Goal: Information Seeking & Learning: Learn about a topic

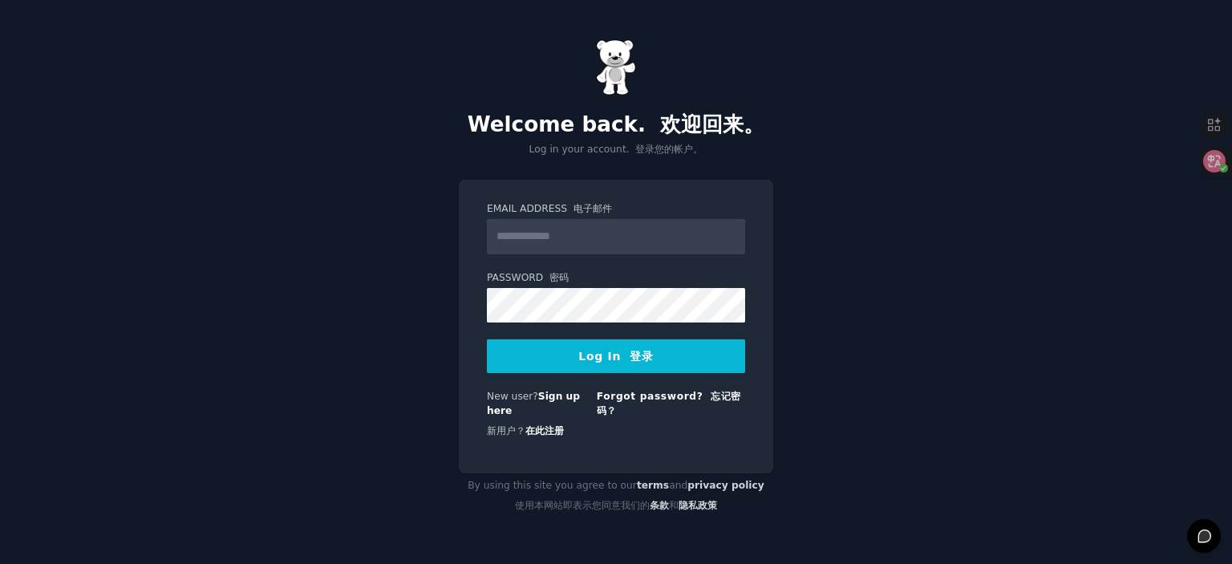
type input "**********"
click at [599, 352] on button "Log In 登录" at bounding box center [616, 356] width 258 height 34
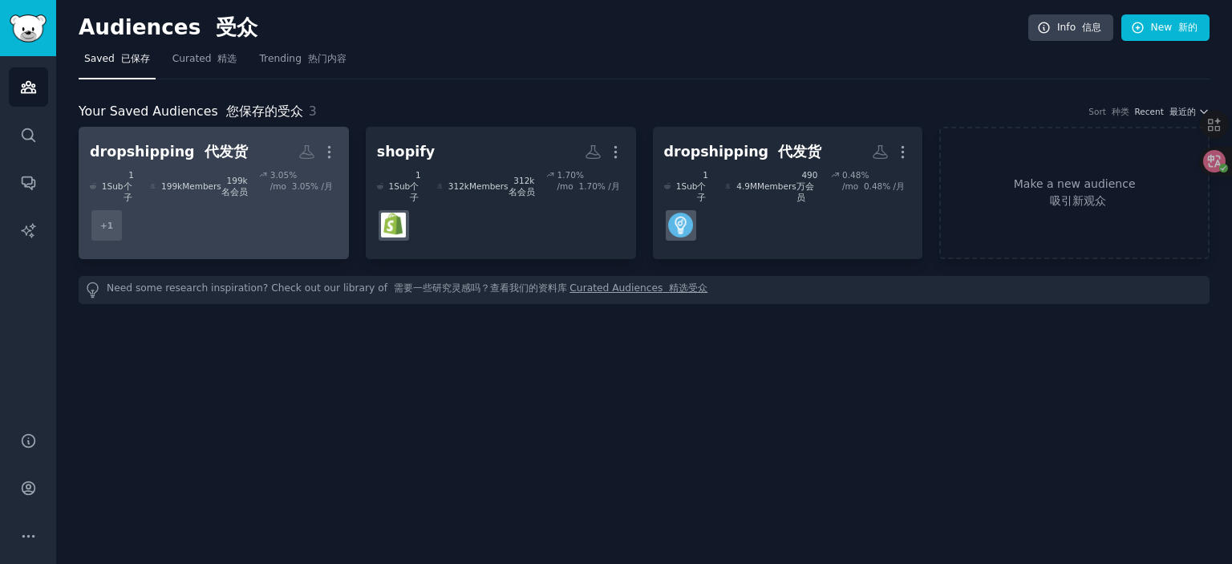
click at [256, 217] on dd "+ 1" at bounding box center [214, 225] width 248 height 45
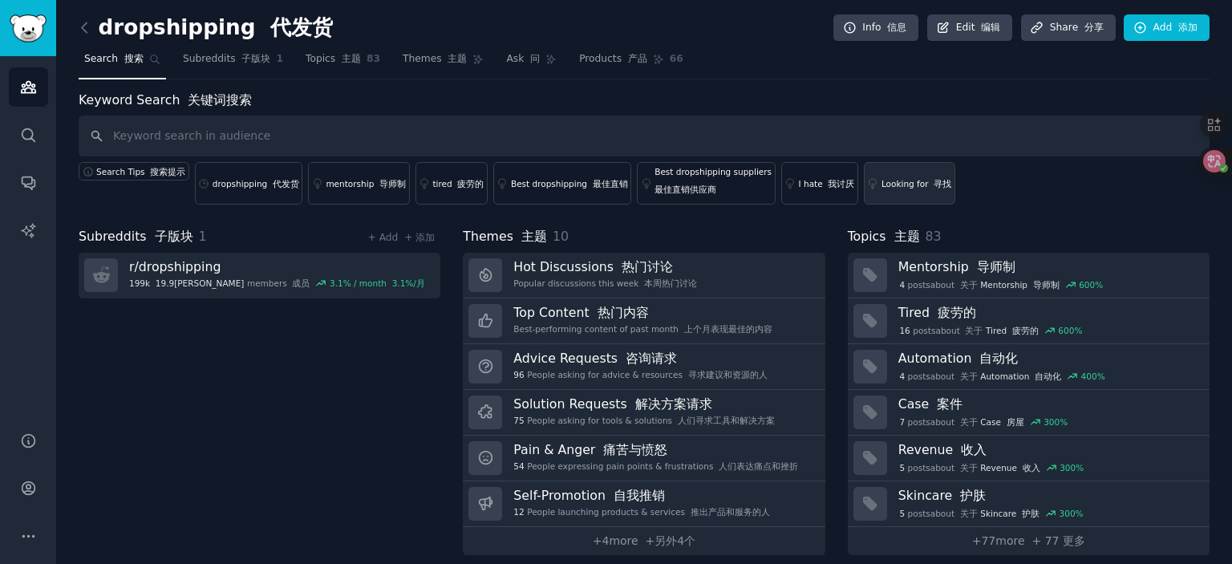
click at [881, 185] on div "Looking for 寻找" at bounding box center [916, 183] width 70 height 11
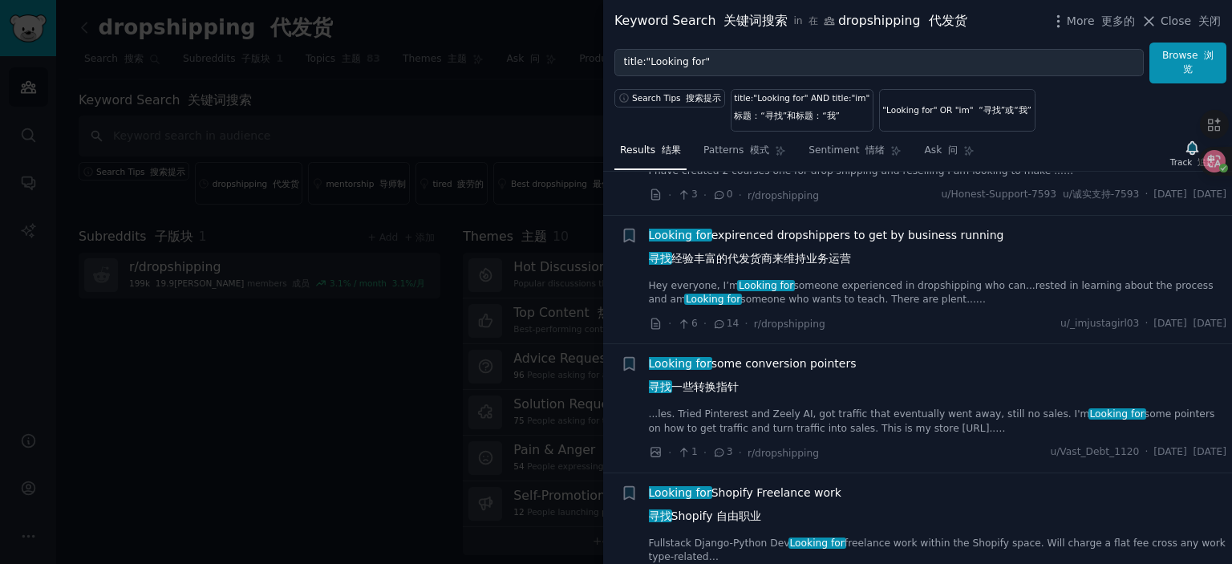
scroll to position [962, 0]
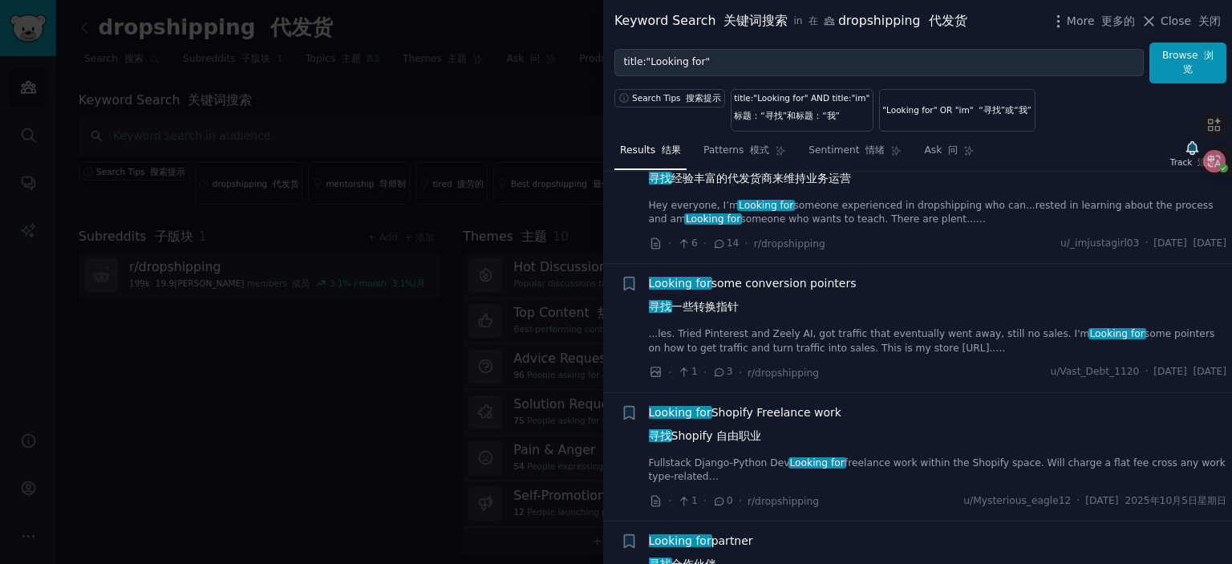
click at [872, 474] on link "Fullstack Django-Python Dev Looking for freelance work within the Shopify space…" at bounding box center [938, 470] width 578 height 28
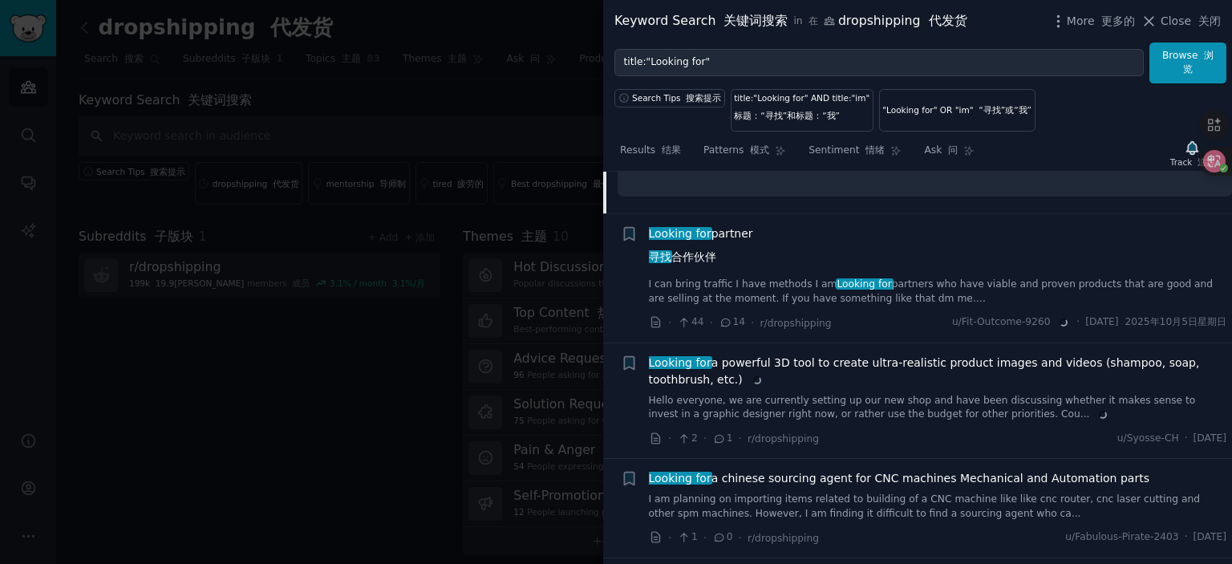
scroll to position [1515, 0]
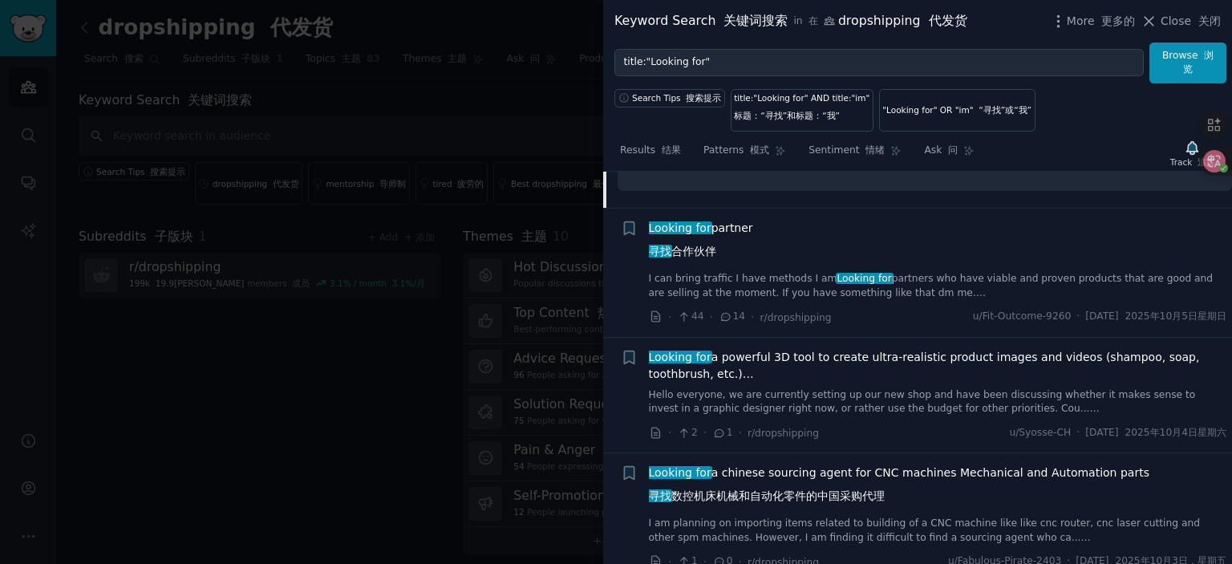
click at [786, 287] on link "I can bring traffic I have methods I am Looking for partners who have viable an…" at bounding box center [938, 286] width 578 height 28
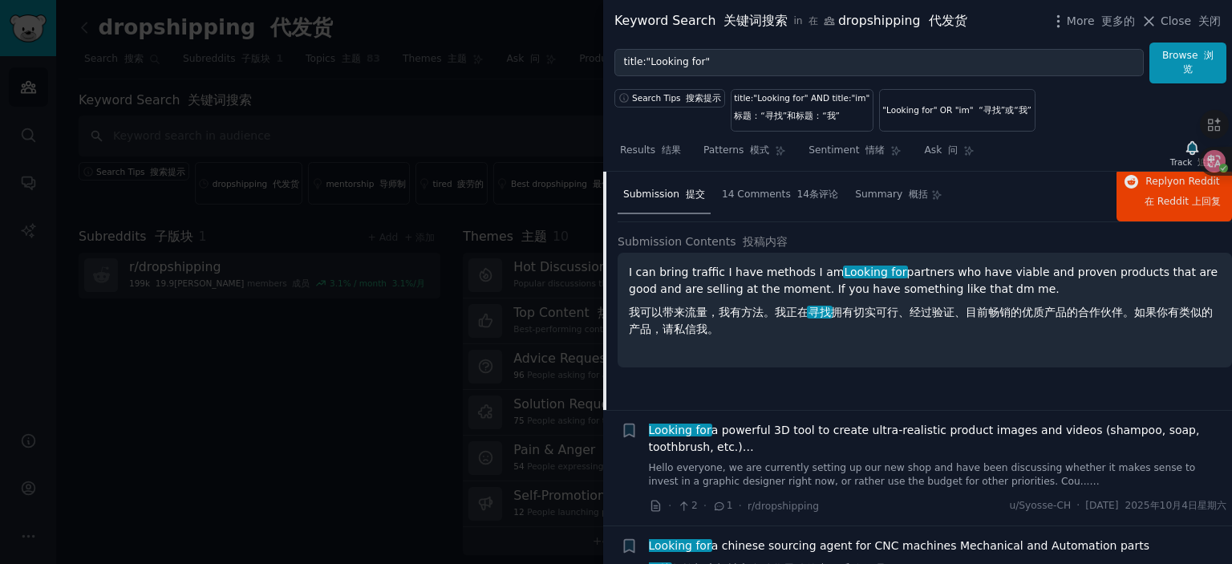
scroll to position [1483, 0]
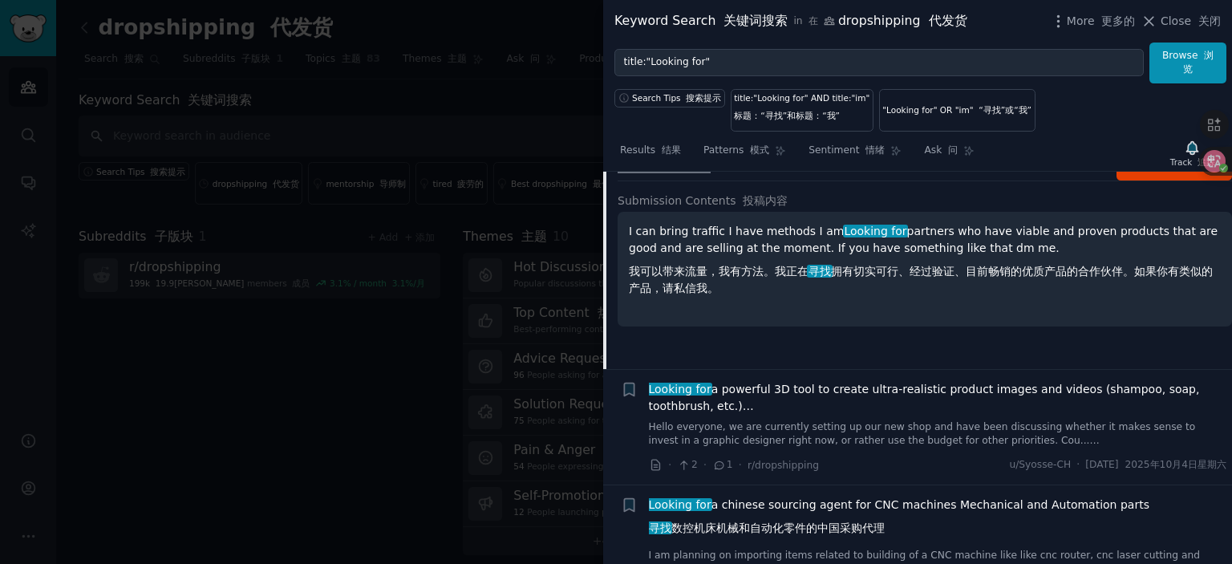
click at [819, 427] on div "Looking for a powerful 3D tool to create ultra-realistic product images and vid…" at bounding box center [938, 414] width 578 height 67
click at [817, 435] on link "Hello everyone, we are currently setting up our new shop and have been discussi…" at bounding box center [938, 434] width 578 height 28
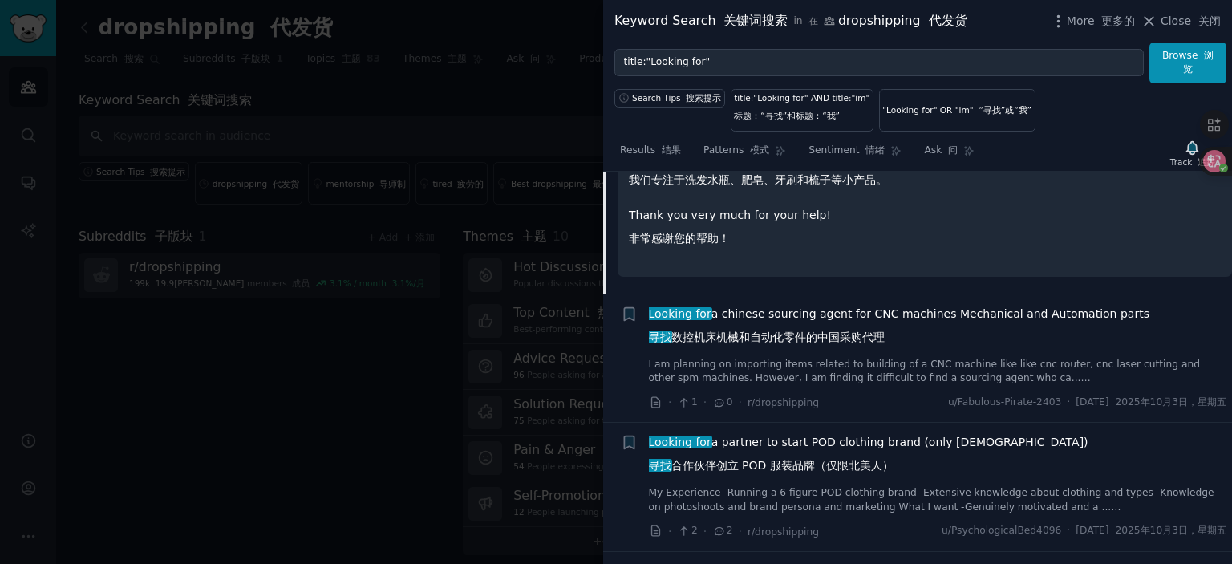
scroll to position [1853, 0]
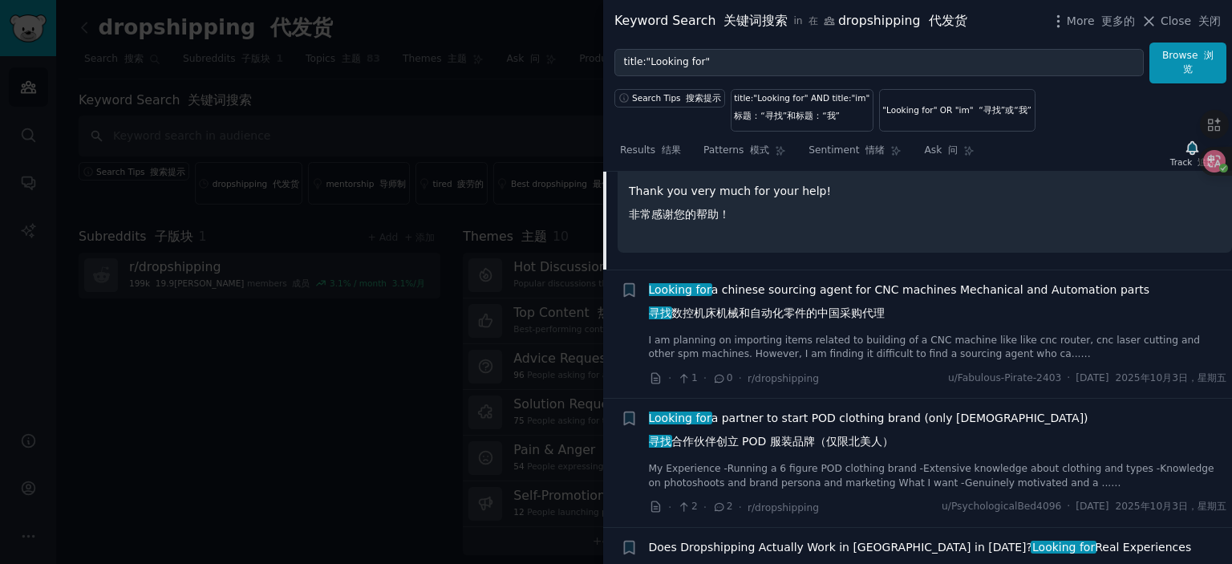
click at [814, 319] on font "寻找 数控机床机械和自动化零件的中国采购代理" at bounding box center [767, 312] width 236 height 13
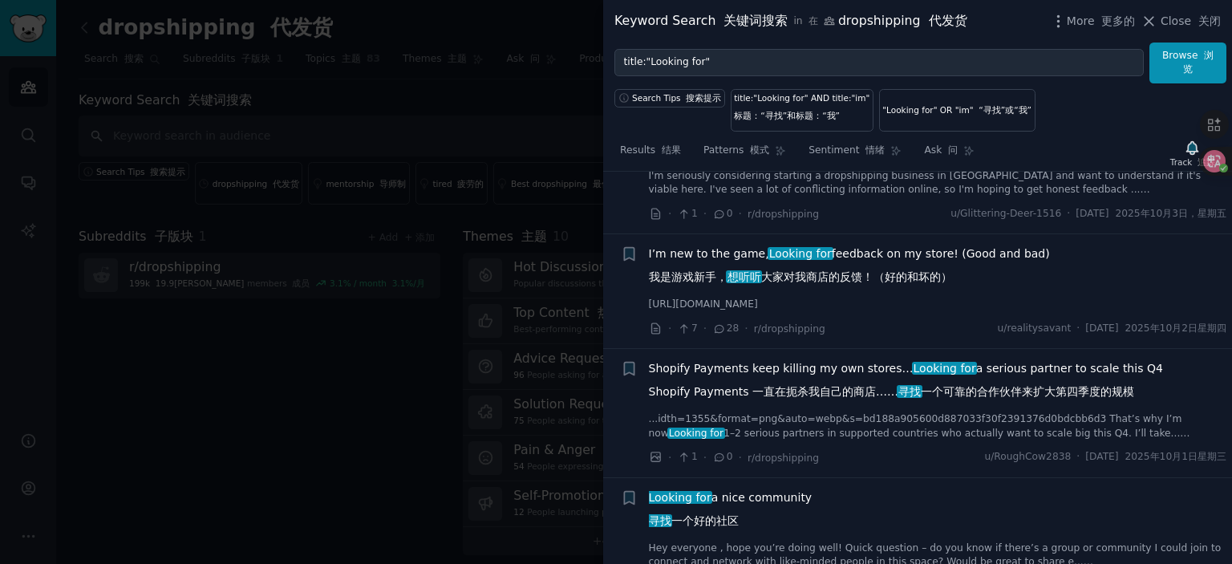
scroll to position [2289, 0]
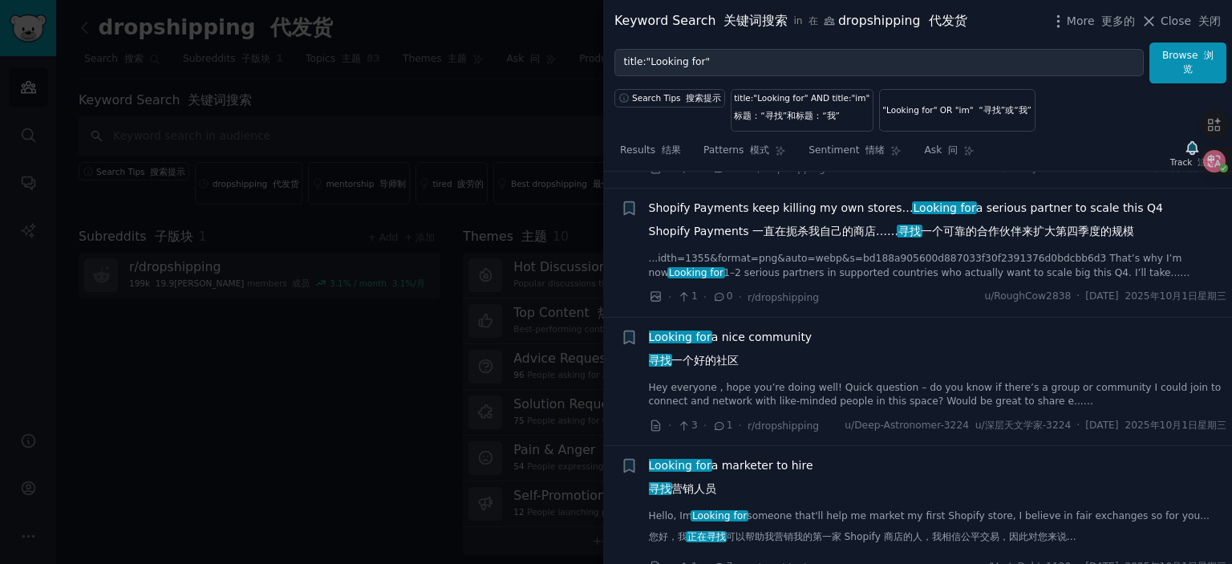
click at [738, 394] on link "Hey everyone , hope you’re doing well! Quick question – do you know if there’s …" at bounding box center [938, 395] width 578 height 28
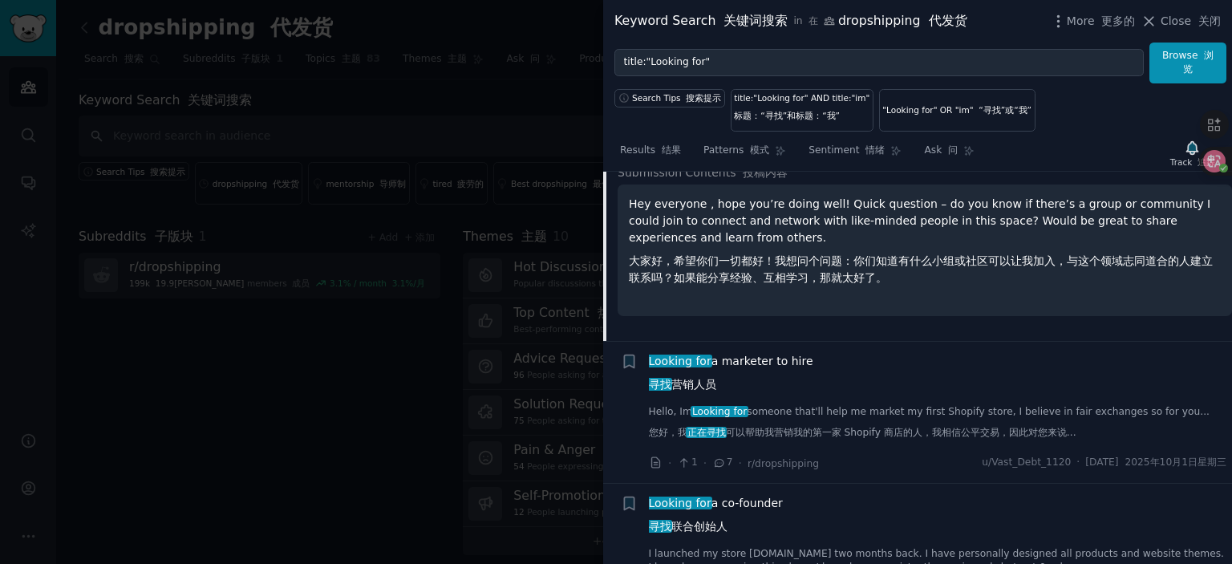
scroll to position [2437, 0]
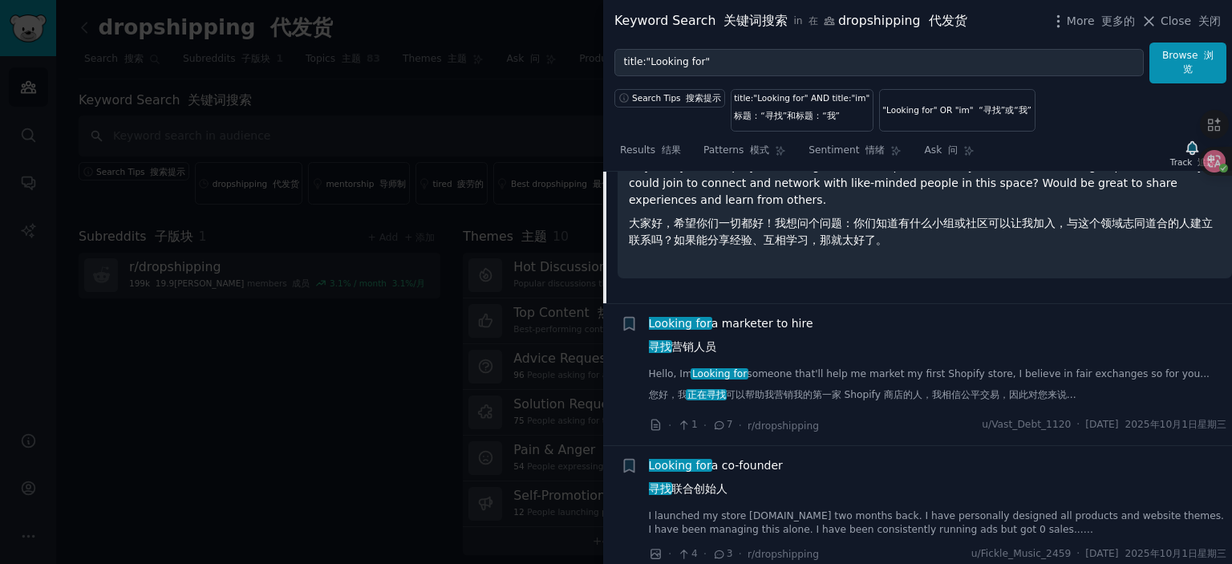
click at [799, 386] on link "Hello, Im Looking for someone that'll help me market my first Shopify store, I …" at bounding box center [938, 387] width 578 height 41
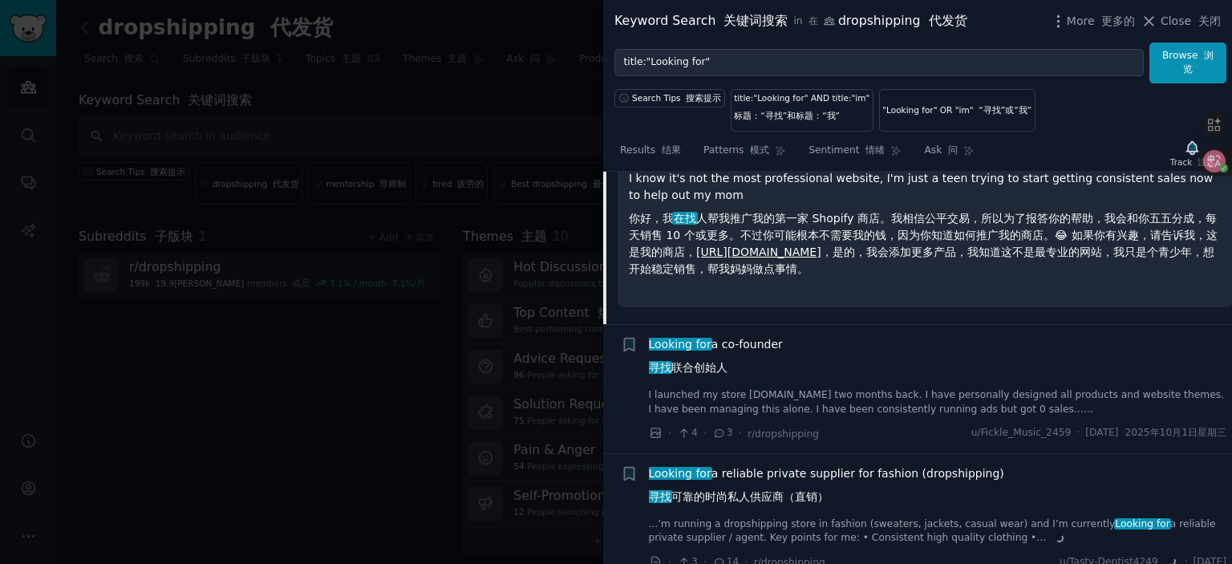
scroll to position [2659, 0]
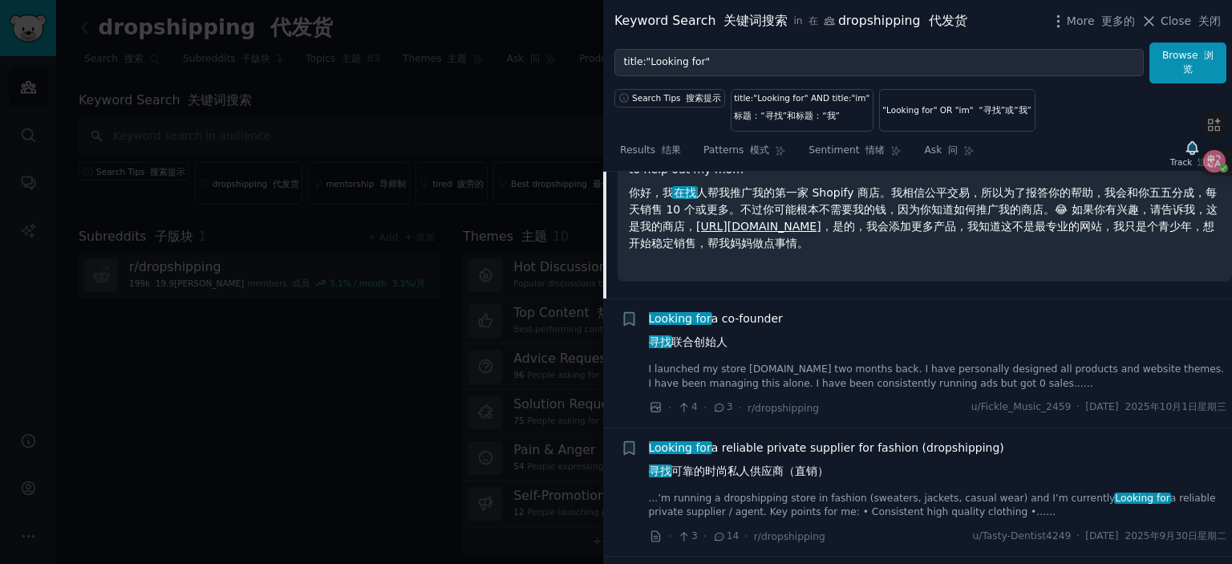
click at [771, 376] on link "I launched my store storiesofskin.com two months back. I have personally design…" at bounding box center [938, 376] width 578 height 28
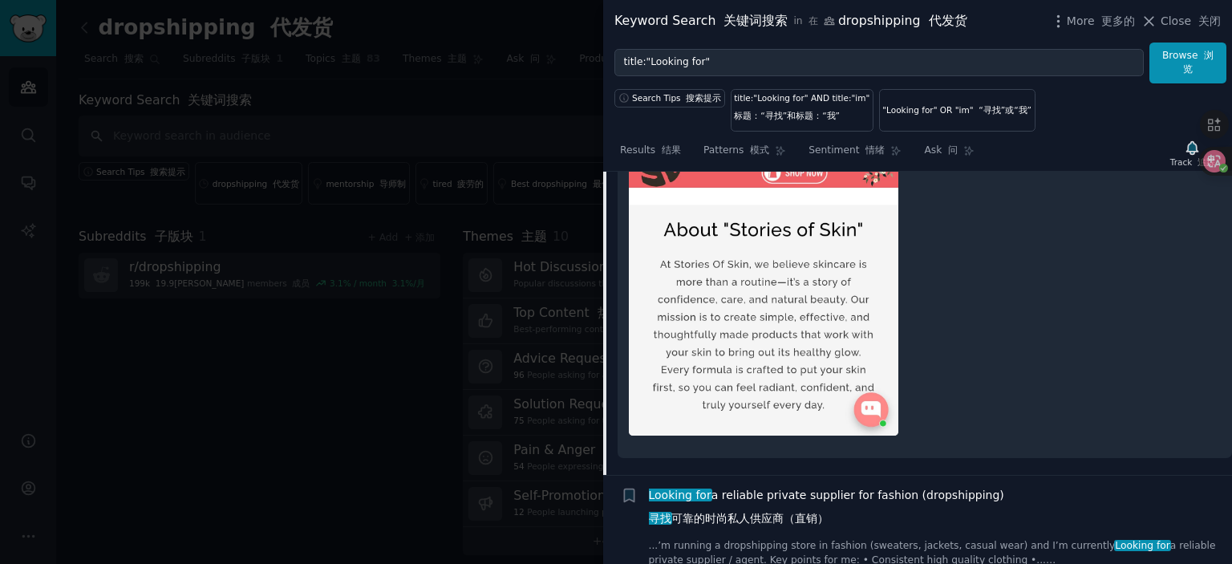
scroll to position [3362, 0]
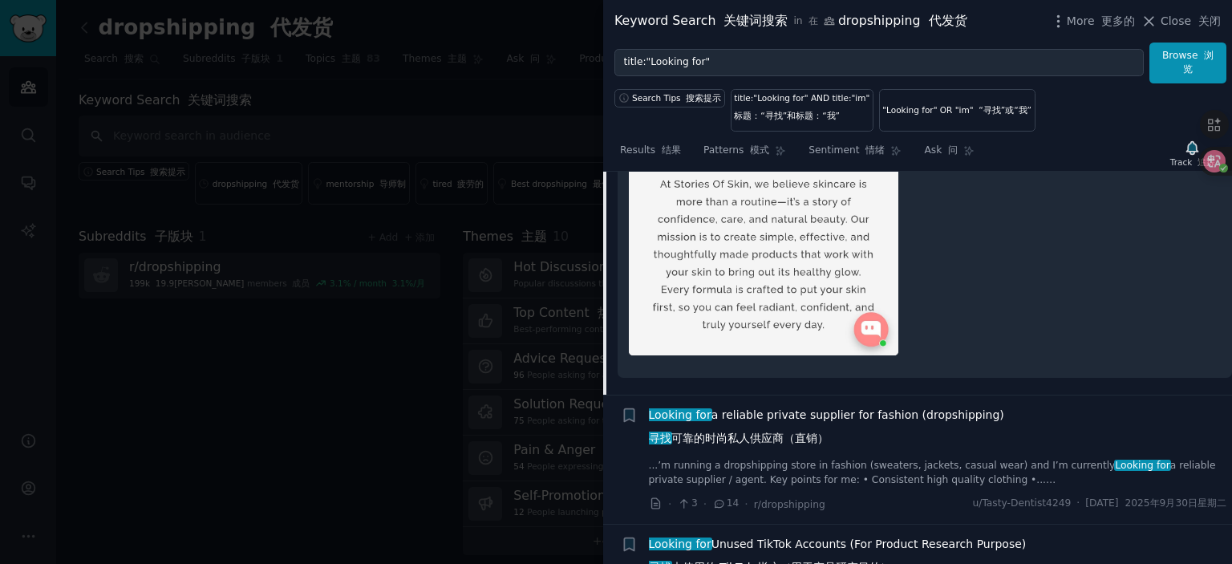
click at [772, 412] on span "Looking for a reliable private supplier for fashion (dropshipping) 寻找 可靠的时尚私人供应…" at bounding box center [826, 429] width 355 height 47
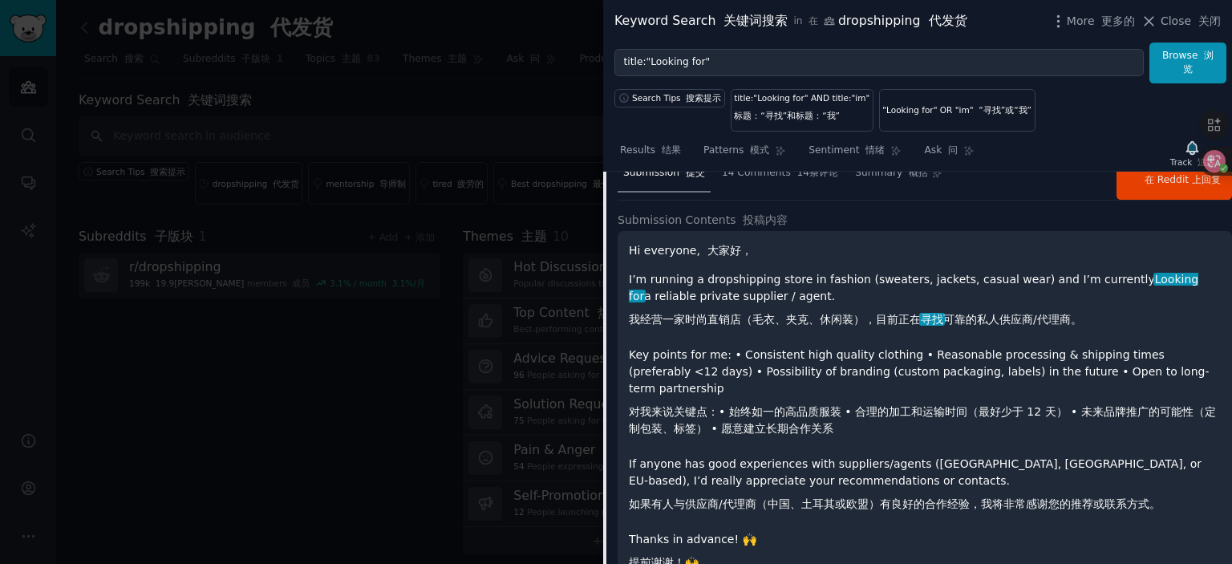
scroll to position [2528, 0]
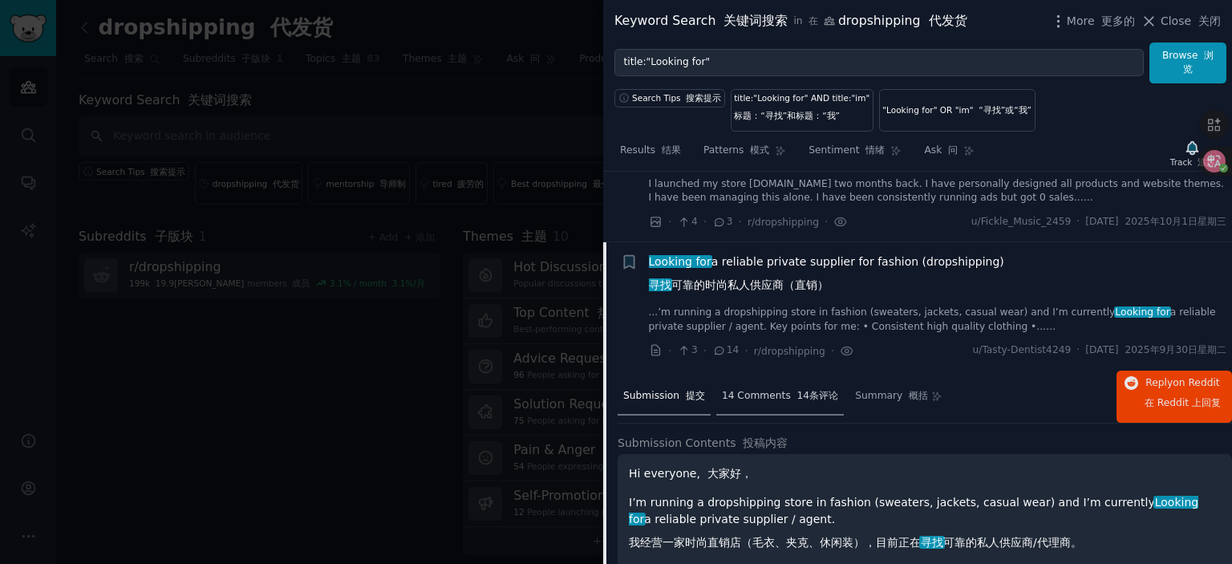
click at [757, 403] on span "14 Comments 14条评论" at bounding box center [780, 396] width 116 height 14
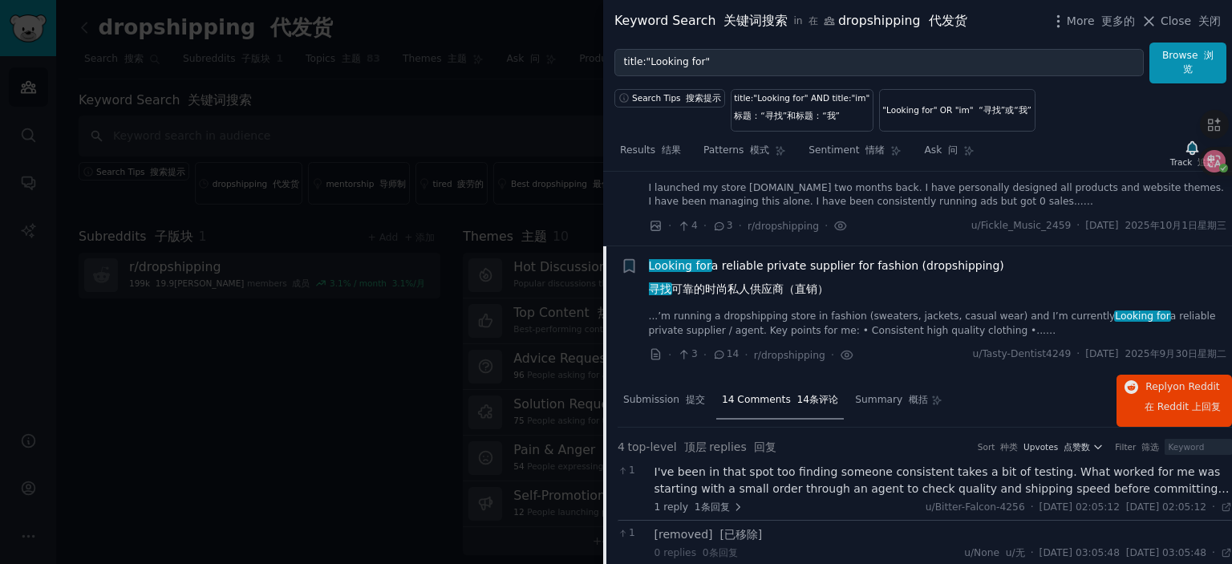
scroll to position [2448, 0]
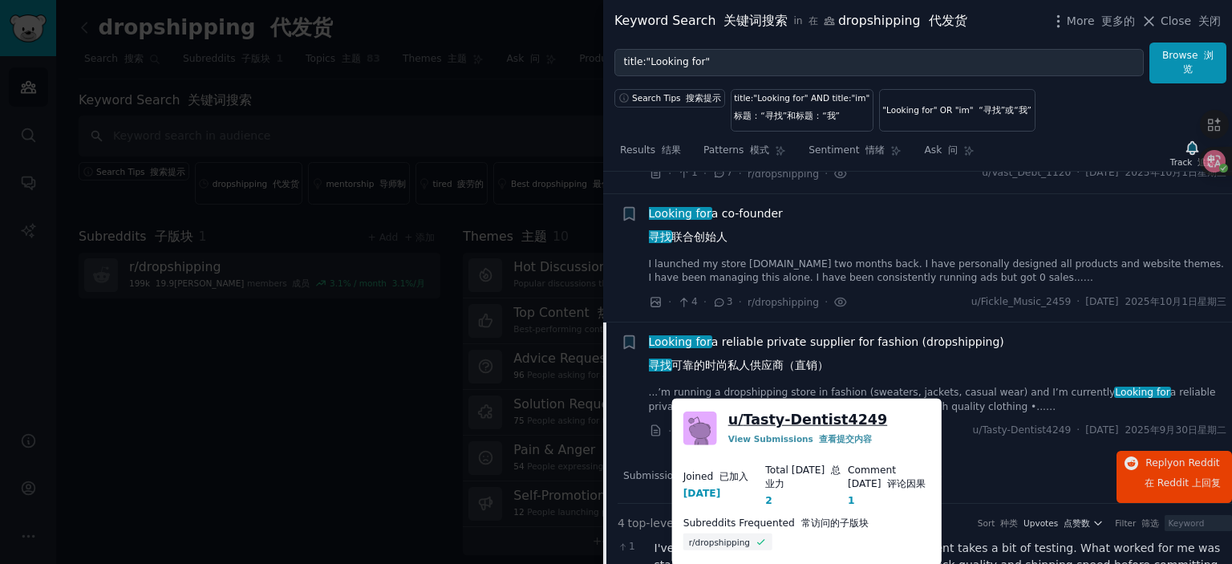
click at [829, 416] on link "u/ Tasty-Dentist4249" at bounding box center [808, 420] width 160 height 20
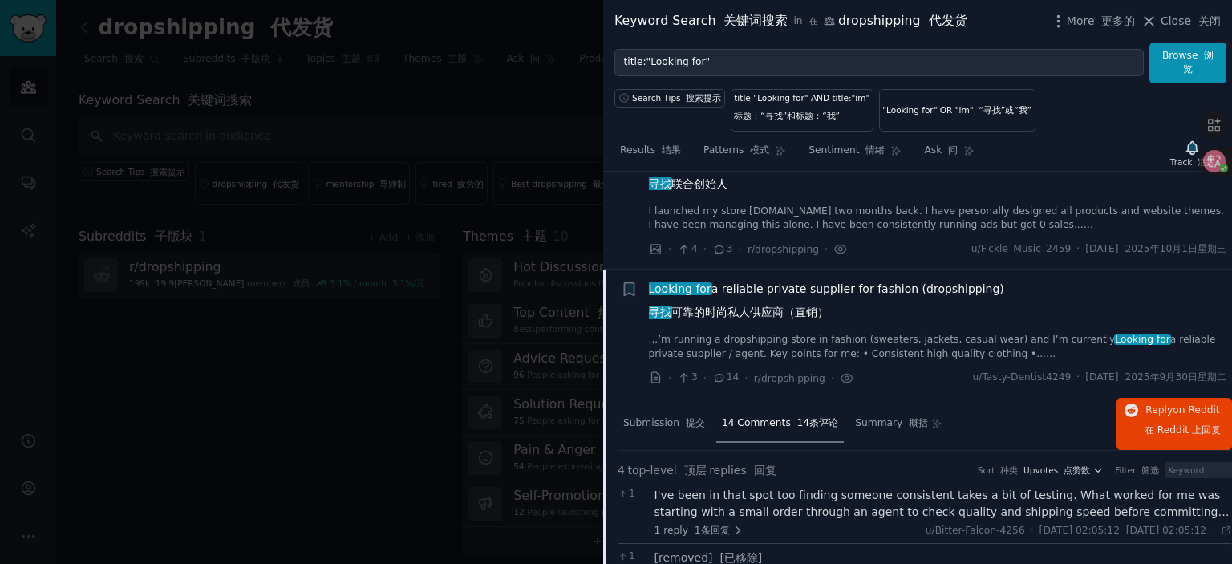
scroll to position [2528, 0]
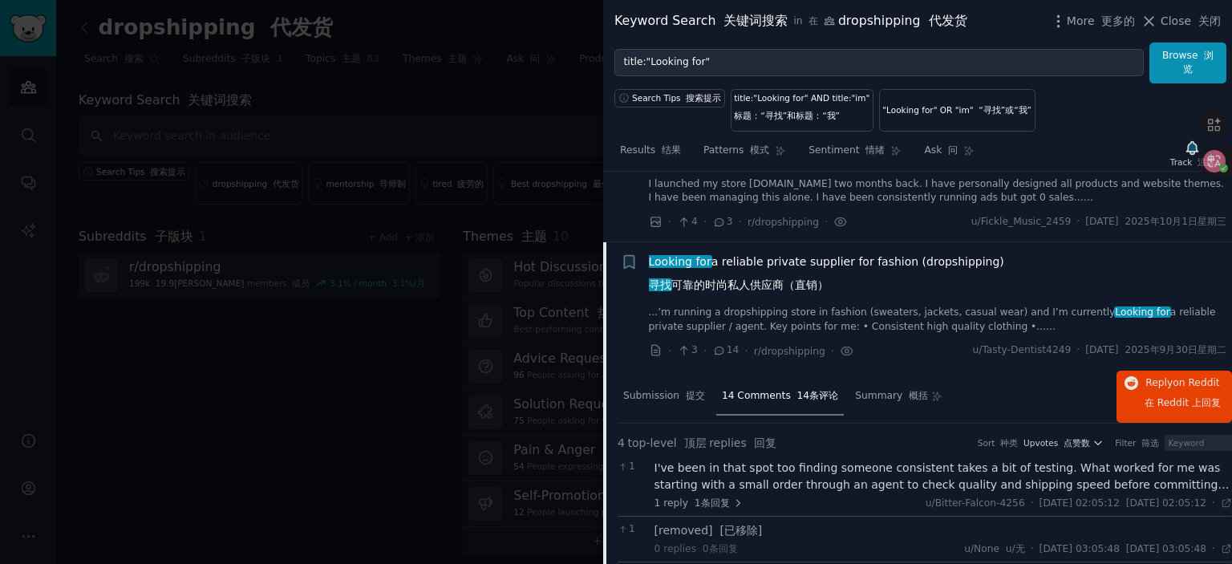
click at [775, 402] on span "14 Comments 14条评论" at bounding box center [780, 396] width 116 height 14
click at [770, 273] on span "Looking for a reliable private supplier for fashion (dropshipping) 寻找 可靠的时尚私人供应…" at bounding box center [826, 276] width 355 height 47
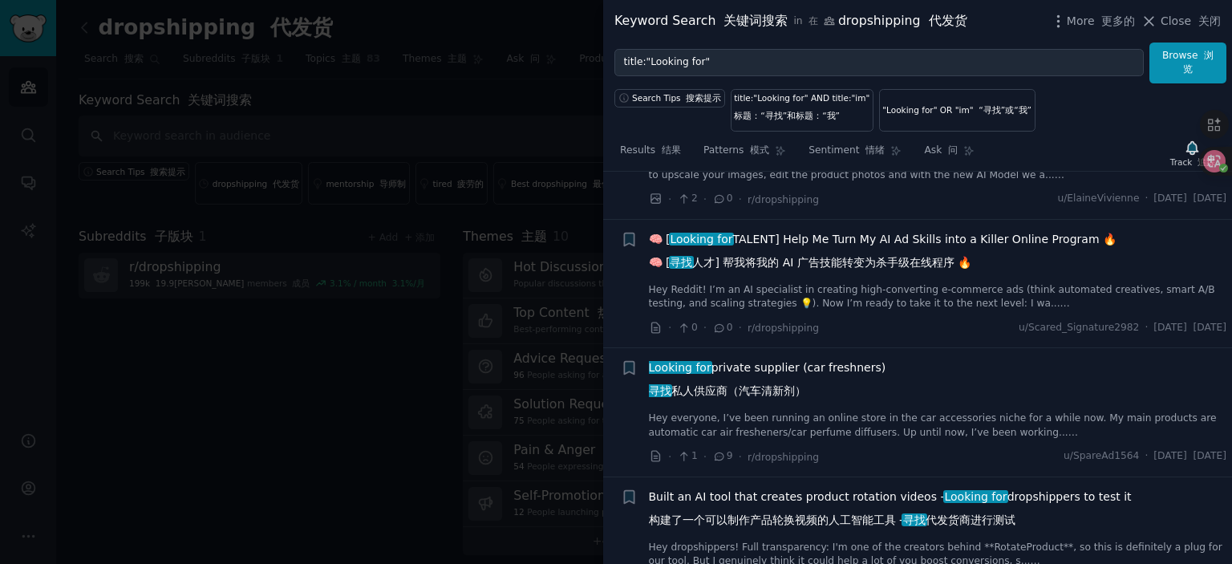
scroll to position [3169, 0]
click at [718, 394] on font "寻找 私人供应商（汽车清新剂）" at bounding box center [727, 387] width 157 height 13
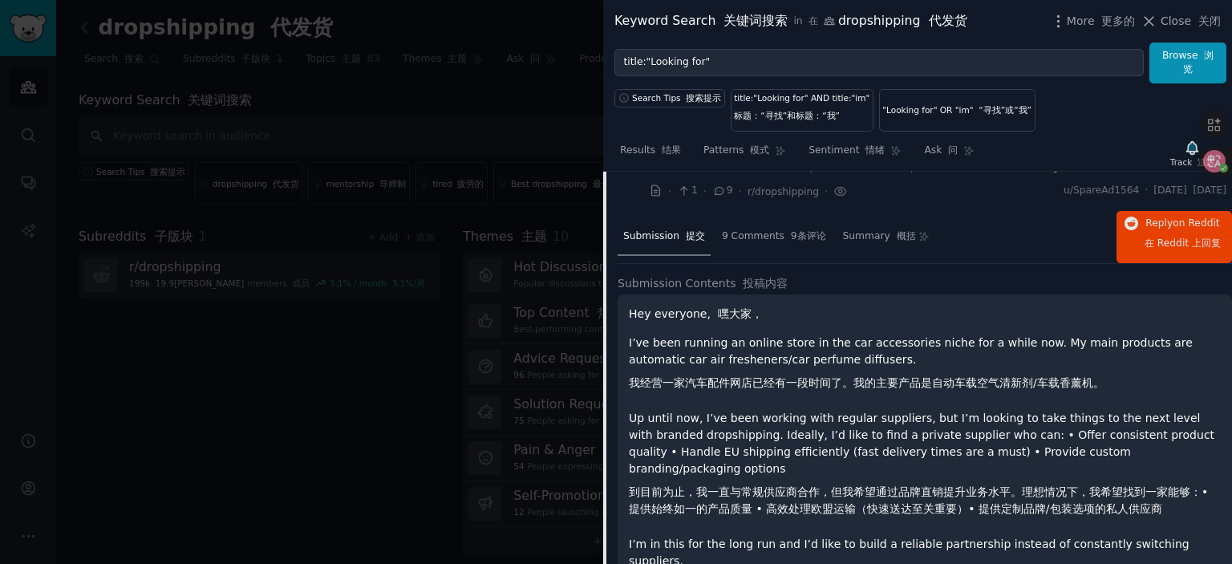
scroll to position [3351, 0]
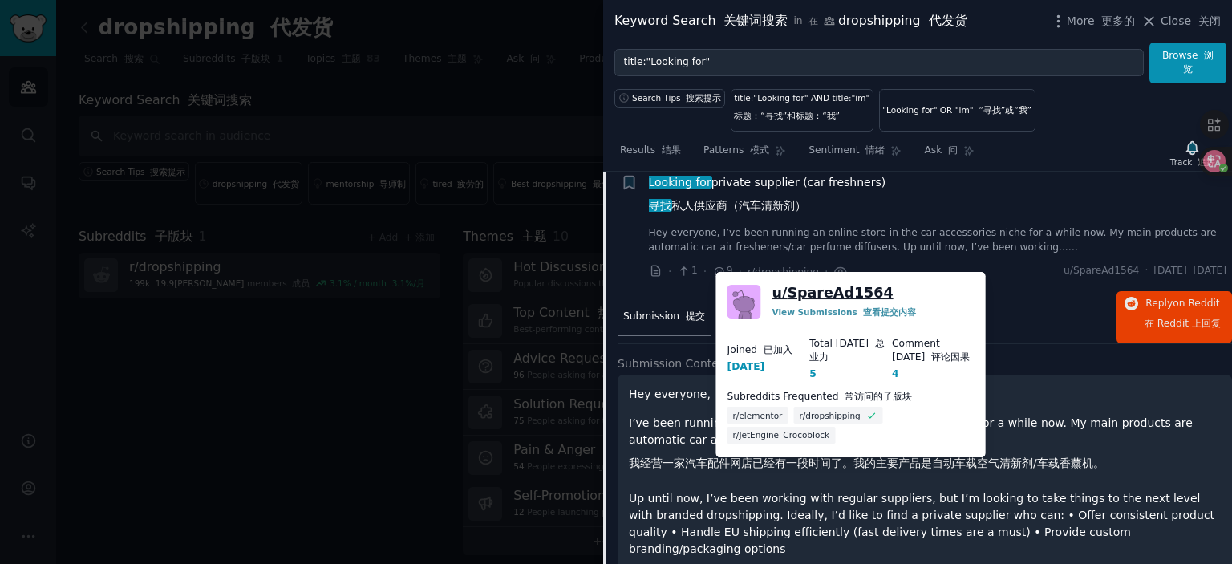
click at [830, 297] on link "u/ SpareAd1564" at bounding box center [832, 293] width 121 height 20
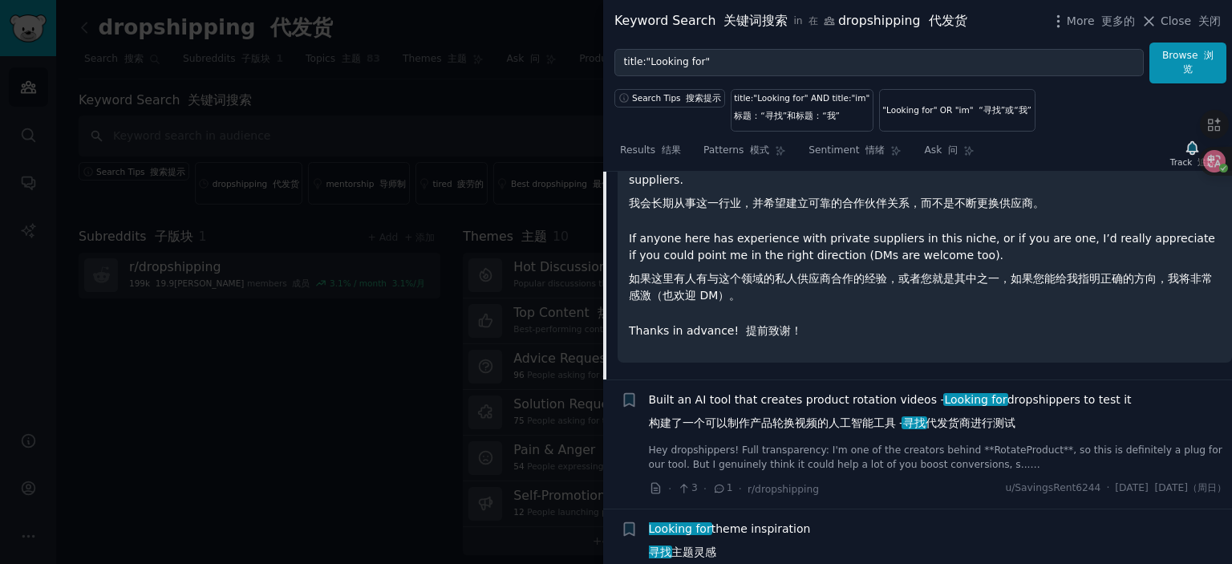
scroll to position [3913, 0]
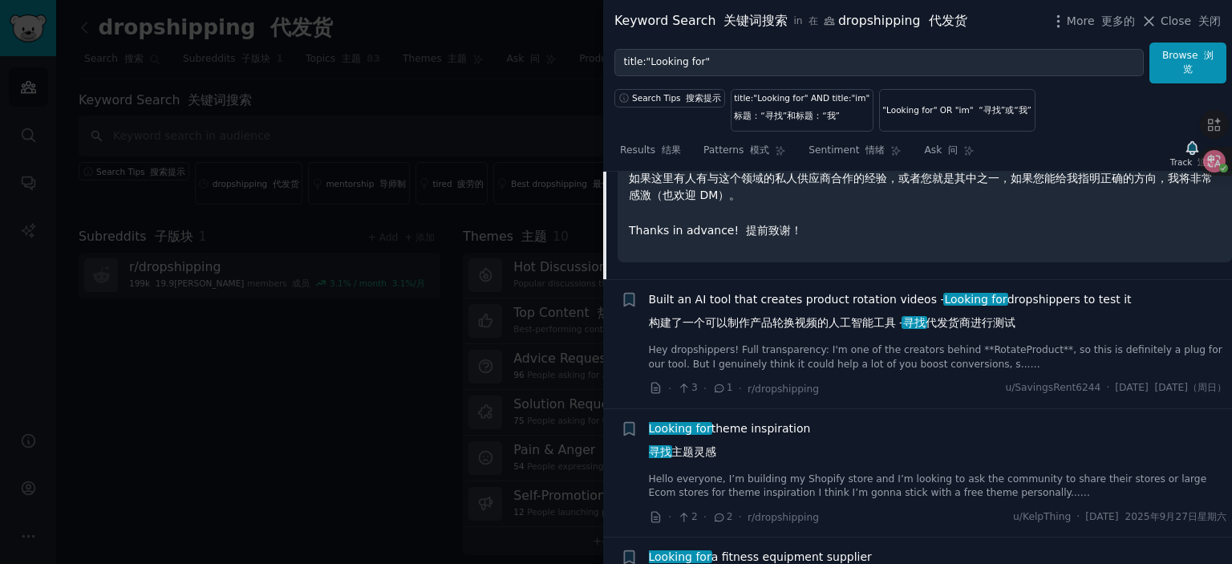
click at [823, 291] on span "Built an AI tool that creates product rotation videos - Looking for dropshipper…" at bounding box center [890, 314] width 483 height 47
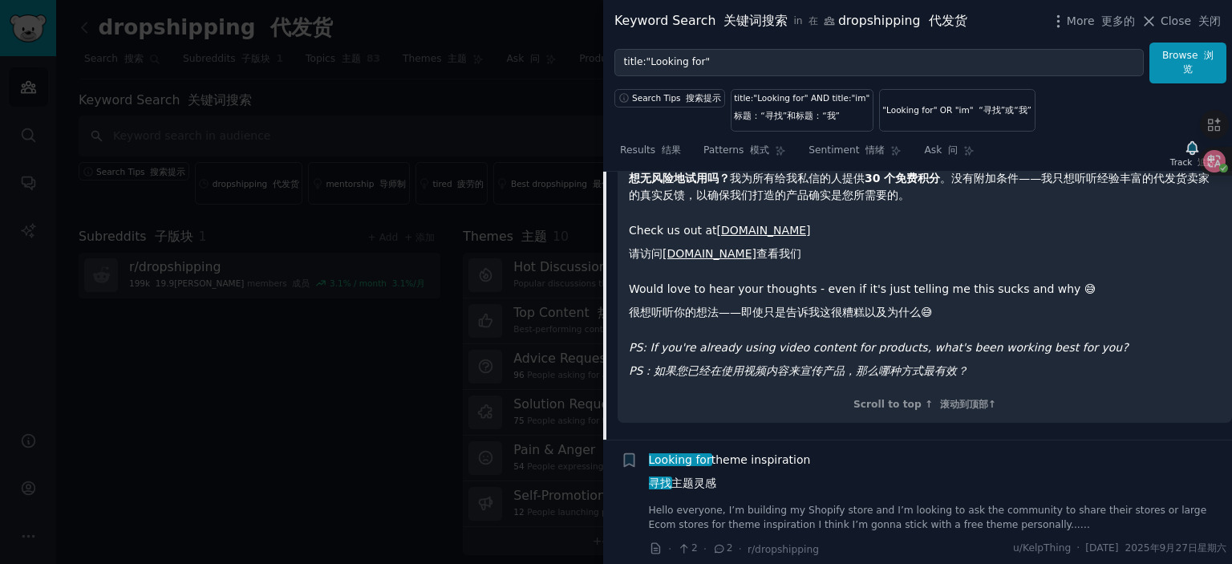
scroll to position [4442, 0]
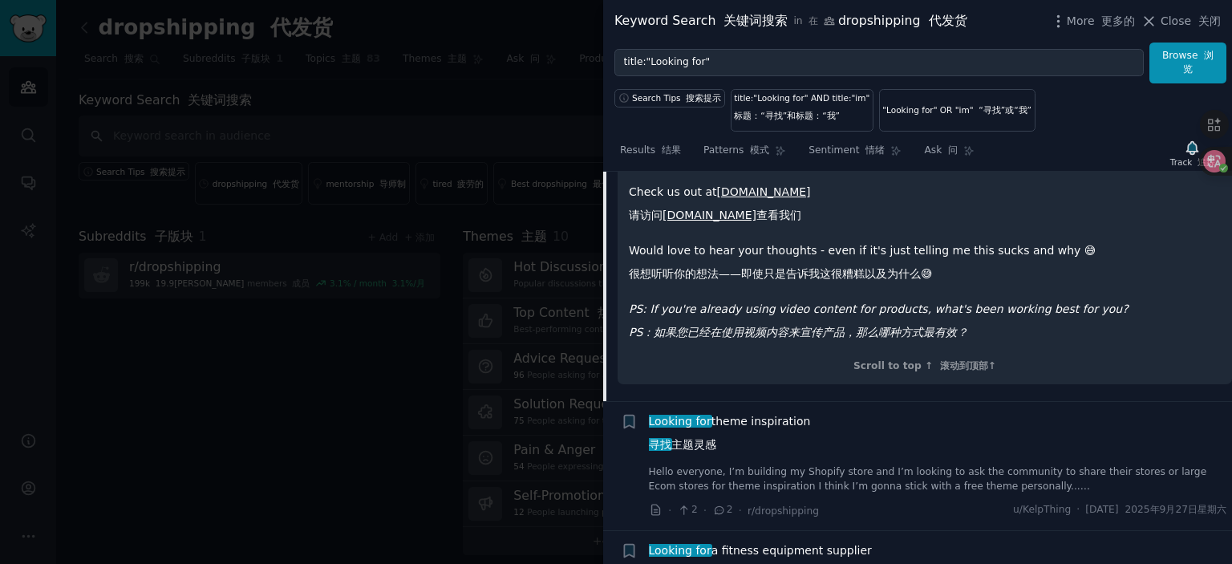
click at [775, 416] on span "Looking for theme inspiration 寻找 主题灵感" at bounding box center [730, 436] width 162 height 47
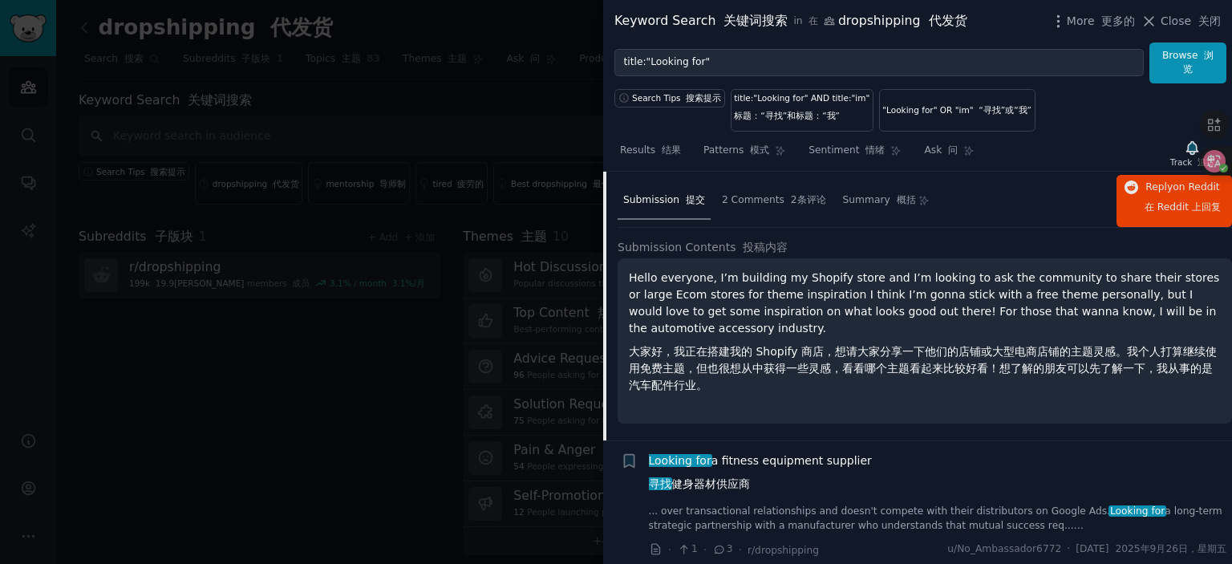
scroll to position [3688, 0]
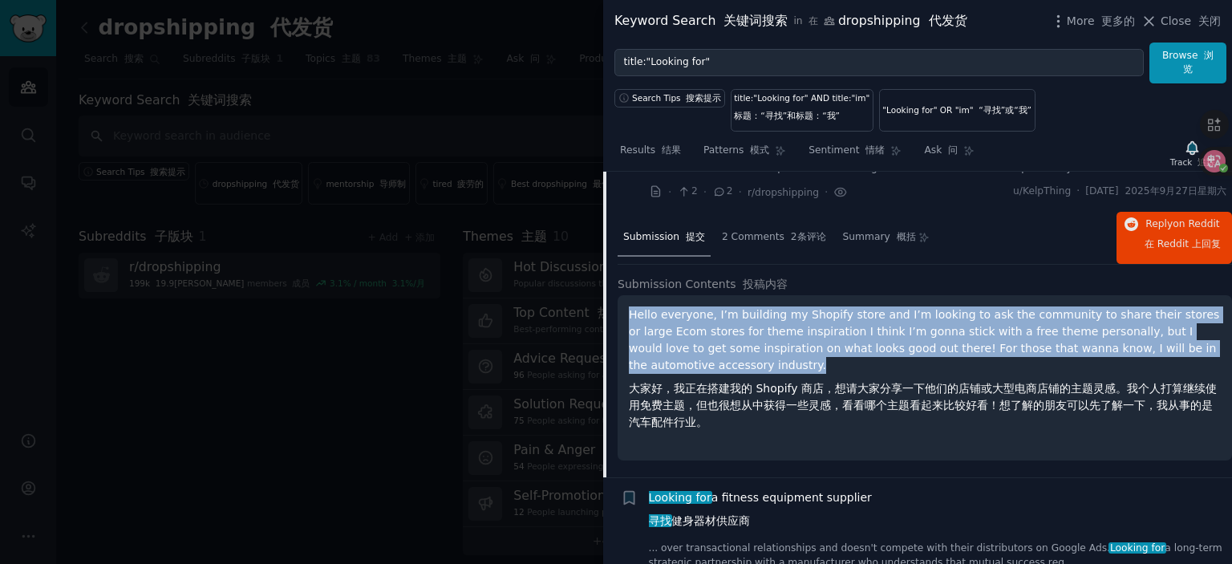
drag, startPoint x: 733, startPoint y: 374, endPoint x: 631, endPoint y: 323, distance: 114.0
click at [631, 323] on p "Hello everyone, I’m building my Shopify store and I’m looking to ask the commun…" at bounding box center [925, 371] width 592 height 131
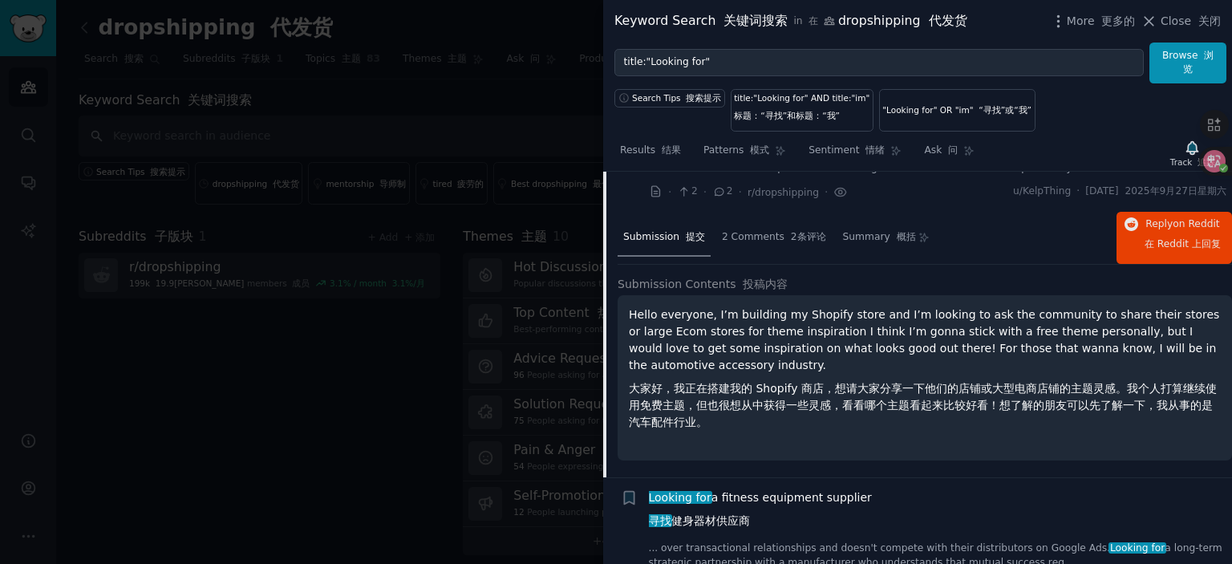
click at [745, 381] on p "Hello everyone, I’m building my Shopify store and I’m looking to ask the commun…" at bounding box center [925, 371] width 592 height 131
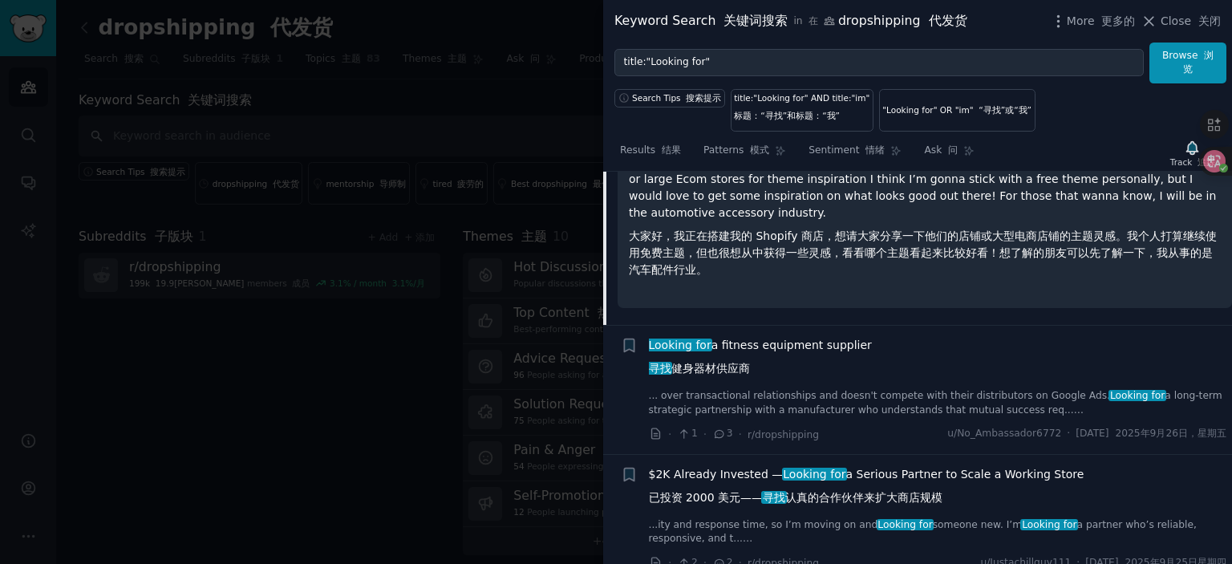
scroll to position [3849, 0]
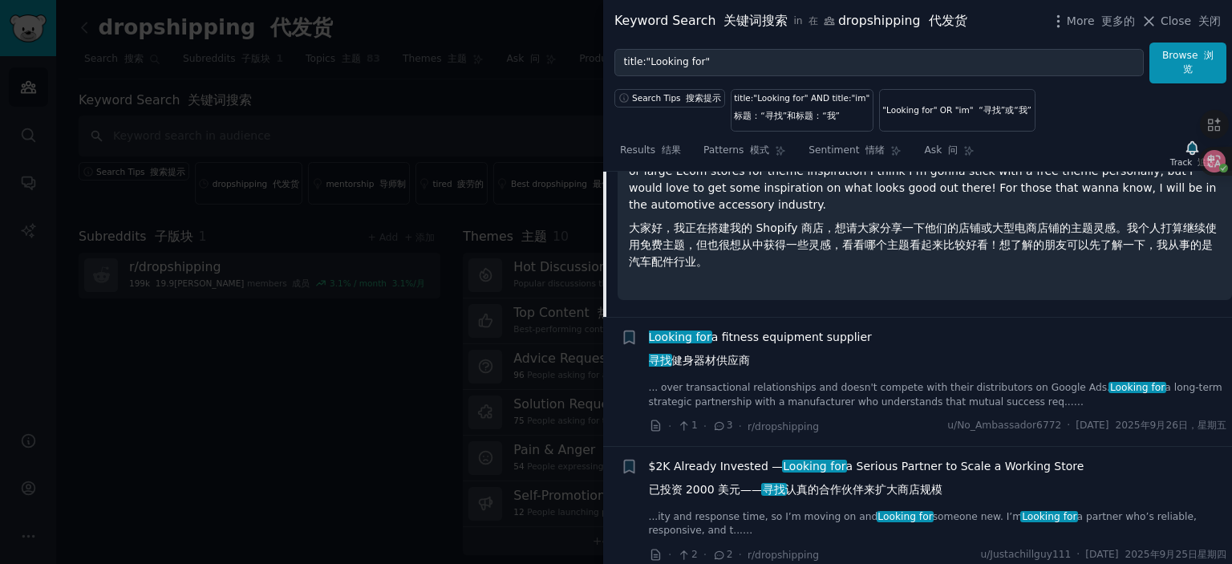
click at [788, 348] on span "Looking for a fitness equipment supplier 寻找 健身器材供应商" at bounding box center [760, 352] width 223 height 47
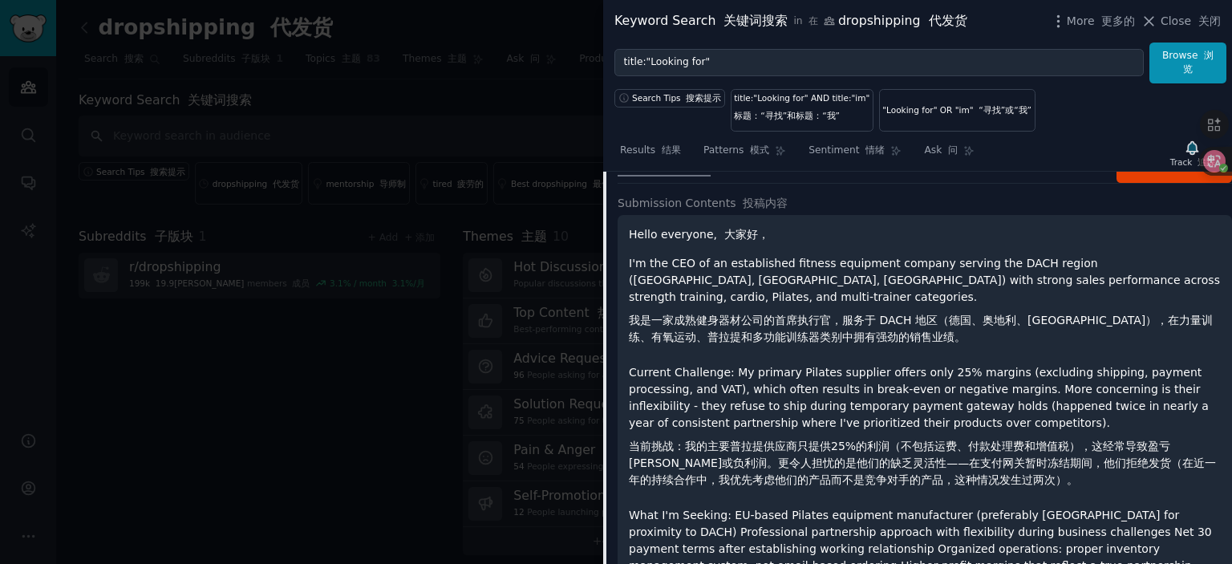
scroll to position [3577, 0]
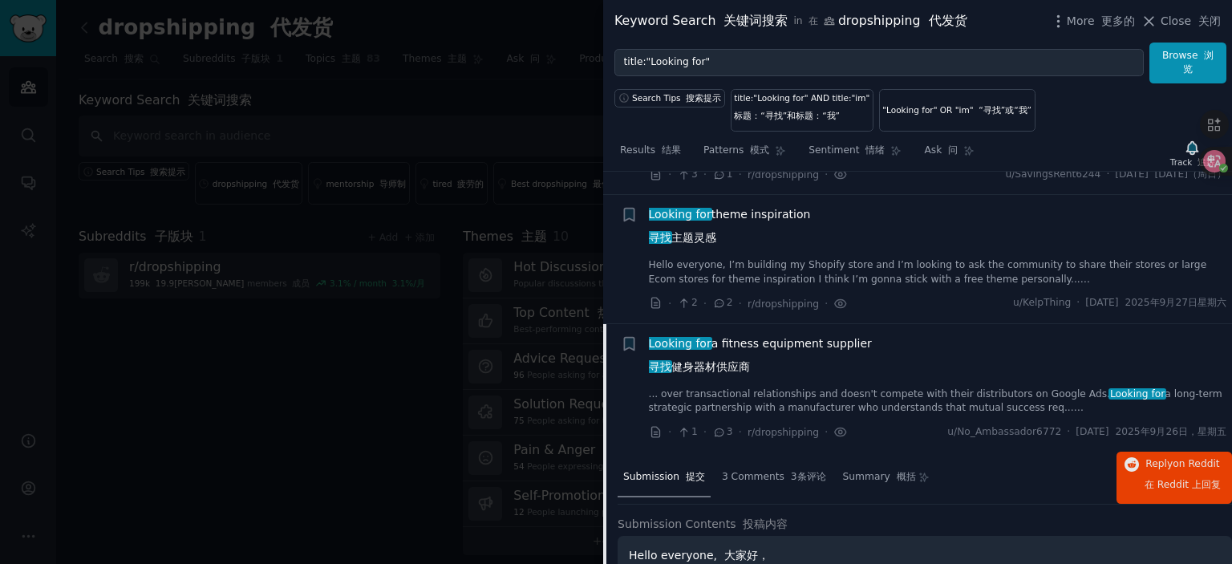
drag, startPoint x: 730, startPoint y: 357, endPoint x: 888, endPoint y: 343, distance: 159.3
click at [730, 355] on span "Looking for a fitness equipment supplier 寻找 健身器材供应商" at bounding box center [760, 358] width 223 height 47
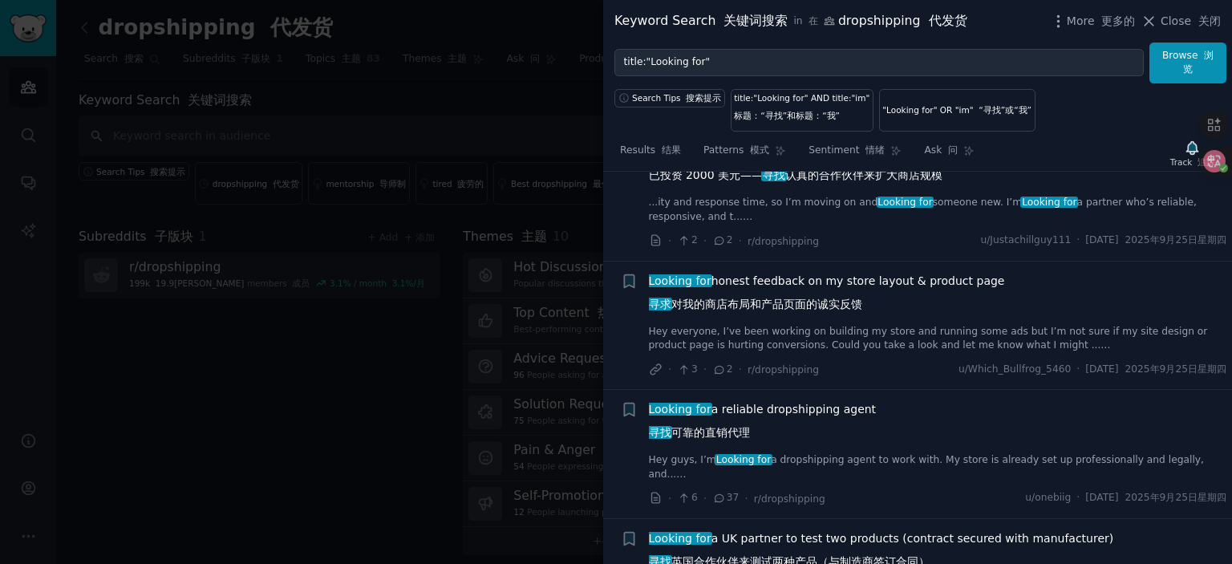
scroll to position [3897, 0]
click at [757, 410] on span "Looking for a reliable dropshipping agent 寻找 可靠的直销代理" at bounding box center [763, 423] width 228 height 47
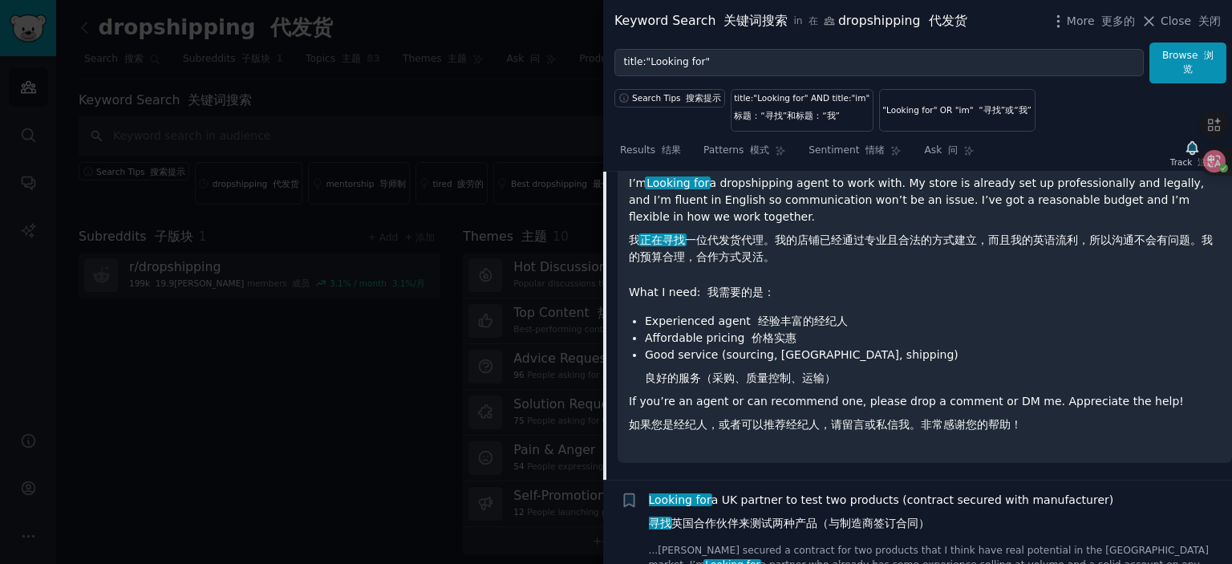
scroll to position [4123, 0]
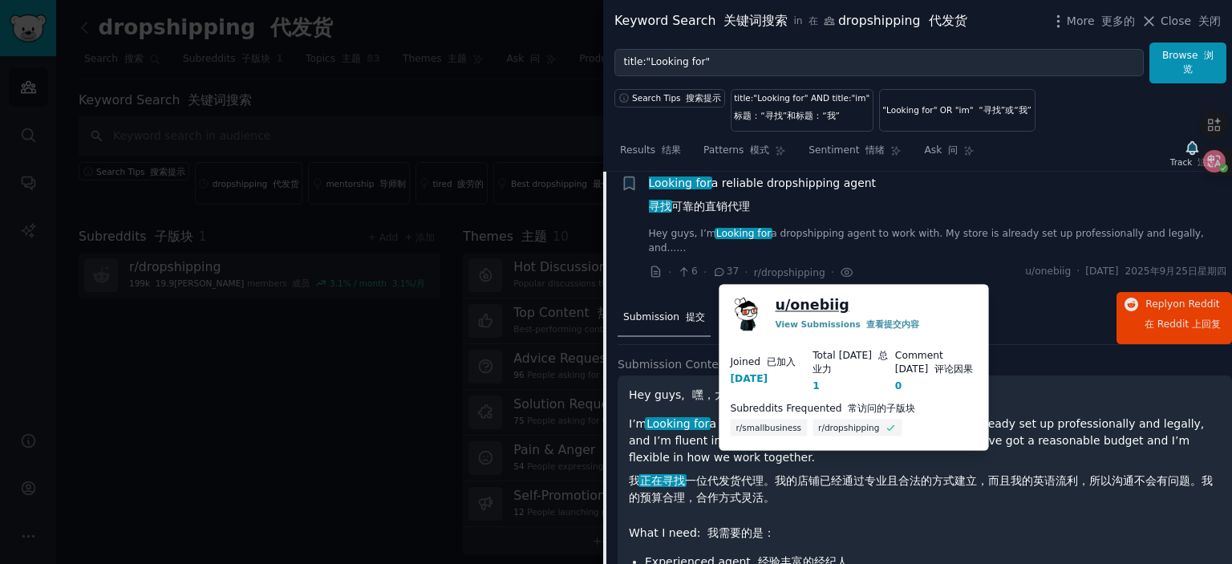
click at [795, 304] on link "u/ onebiig" at bounding box center [812, 305] width 74 height 20
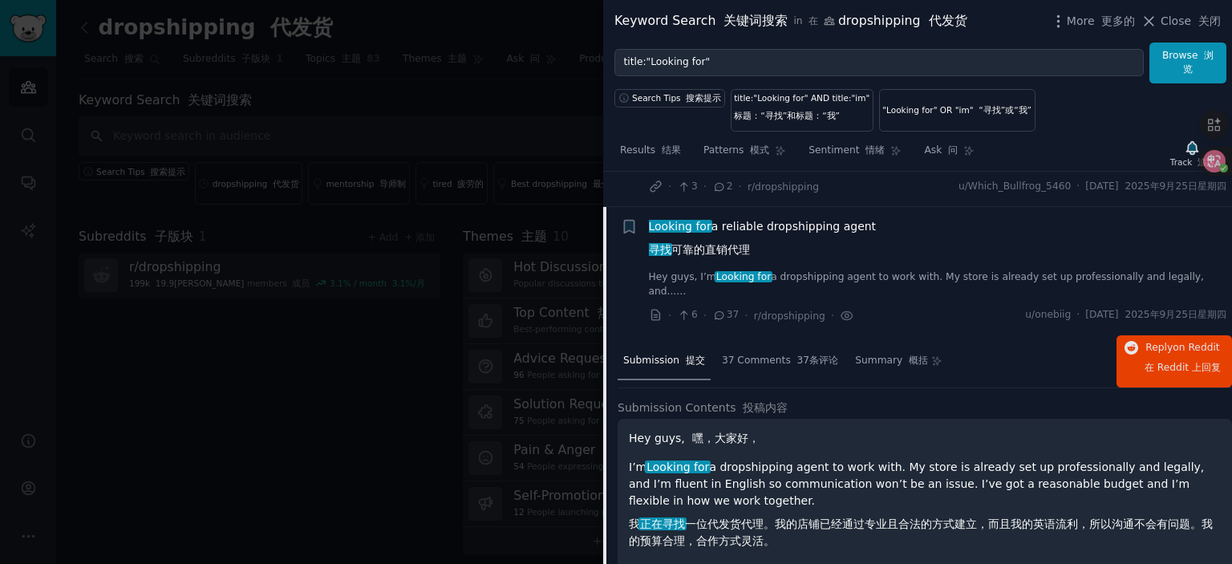
scroll to position [4043, 0]
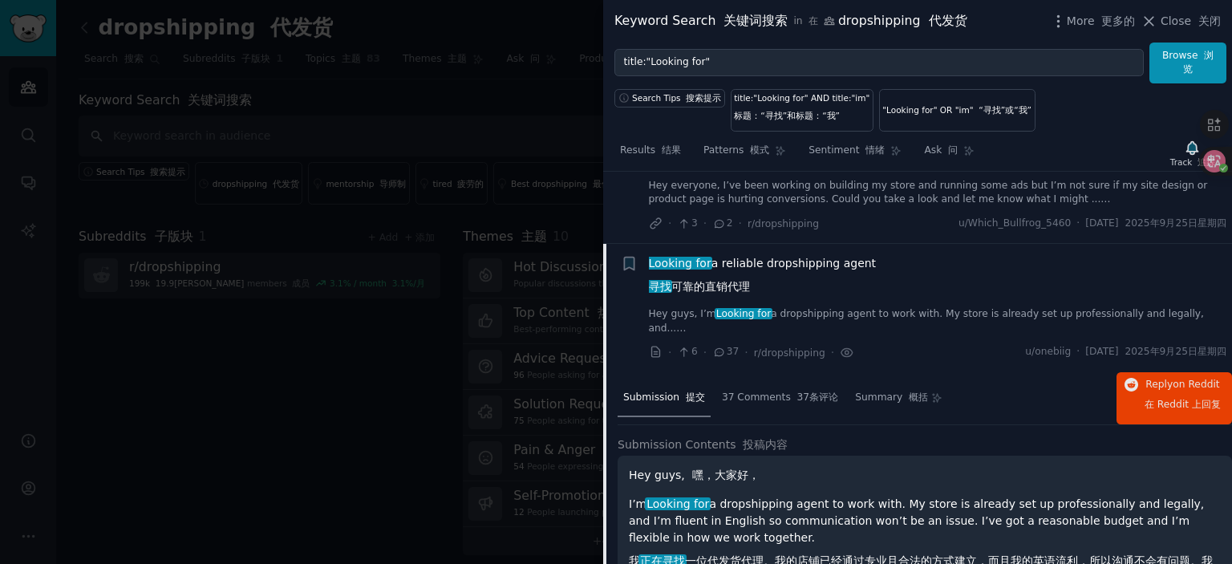
click at [747, 271] on span "Looking for a reliable dropshipping agent 寻找 可靠的直销代理" at bounding box center [763, 278] width 228 height 47
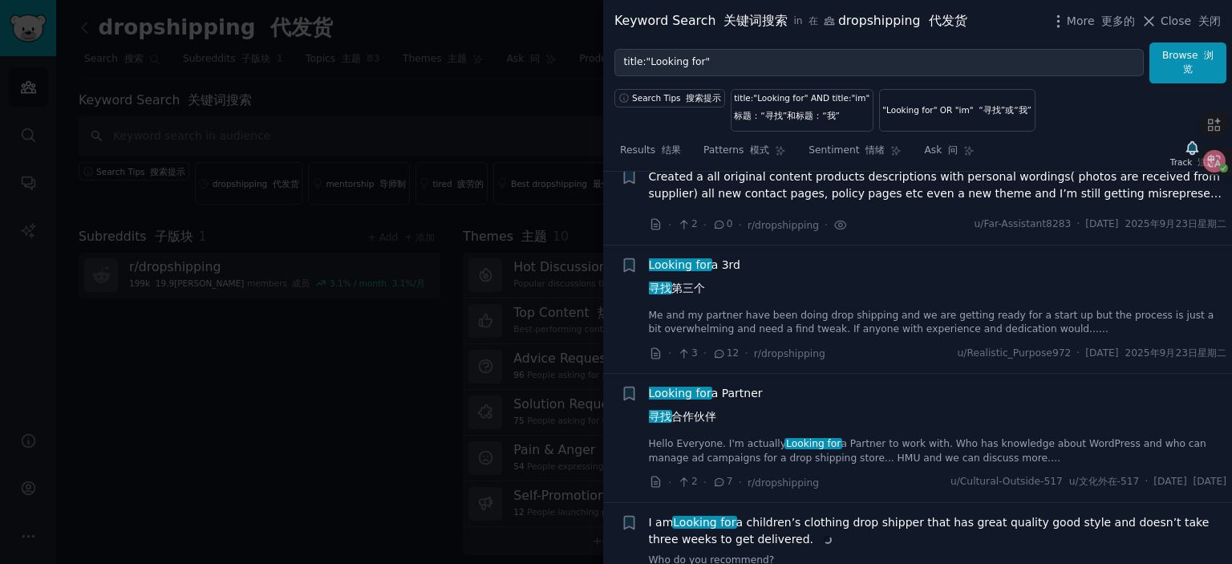
scroll to position [4684, 0]
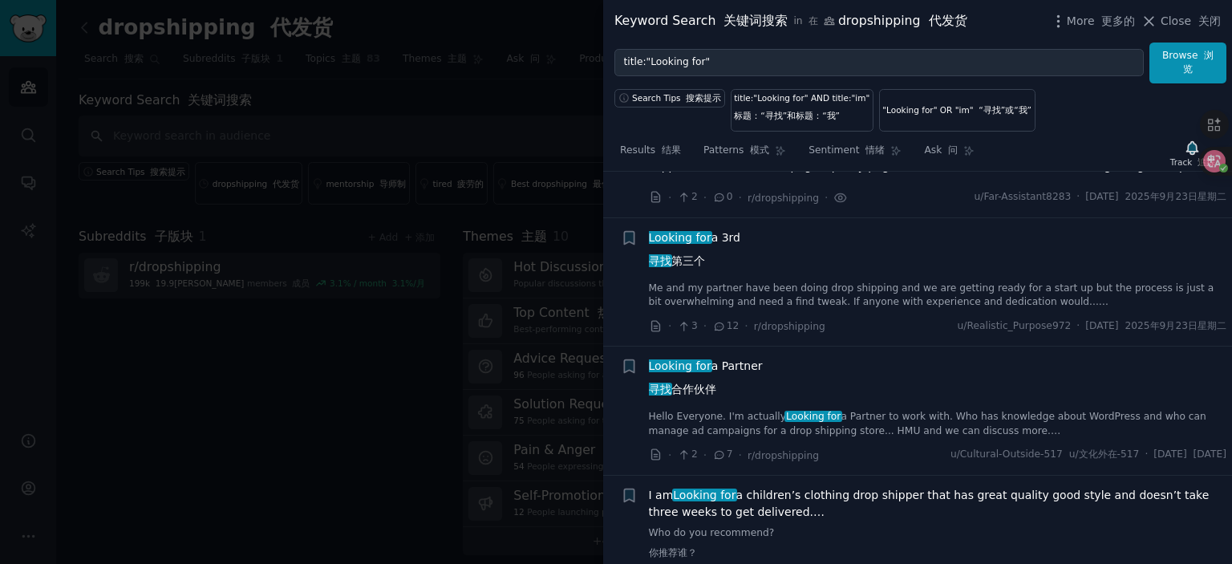
click at [543, 88] on div at bounding box center [616, 282] width 1232 height 564
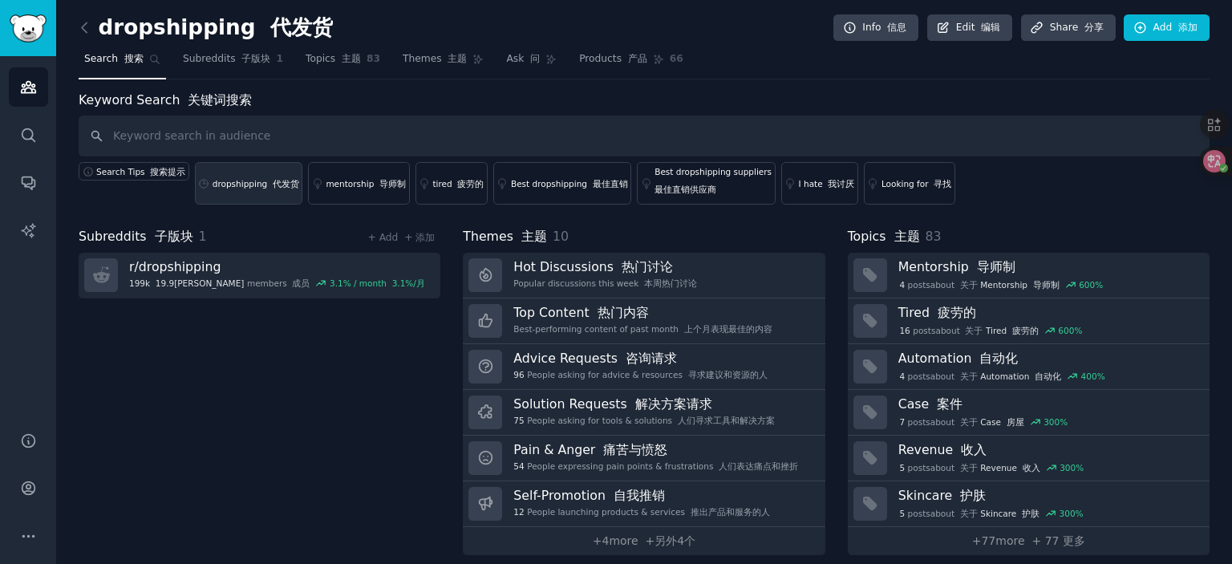
click at [243, 188] on link "dropshipping 代发货" at bounding box center [249, 183] width 108 height 42
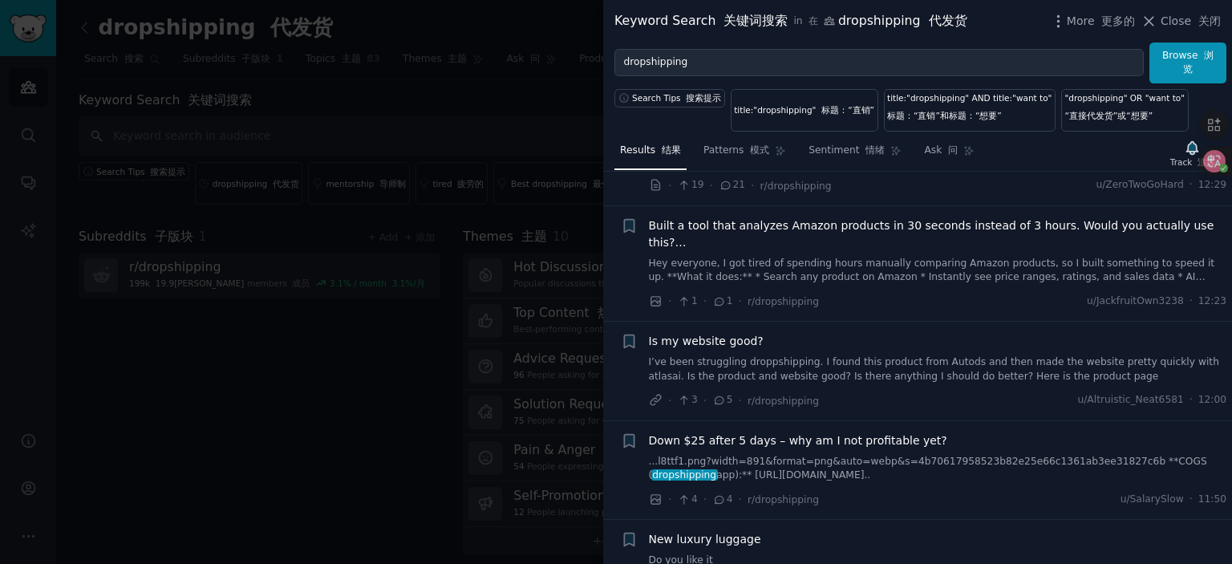
scroll to position [3047, 0]
